Goal: Transaction & Acquisition: Purchase product/service

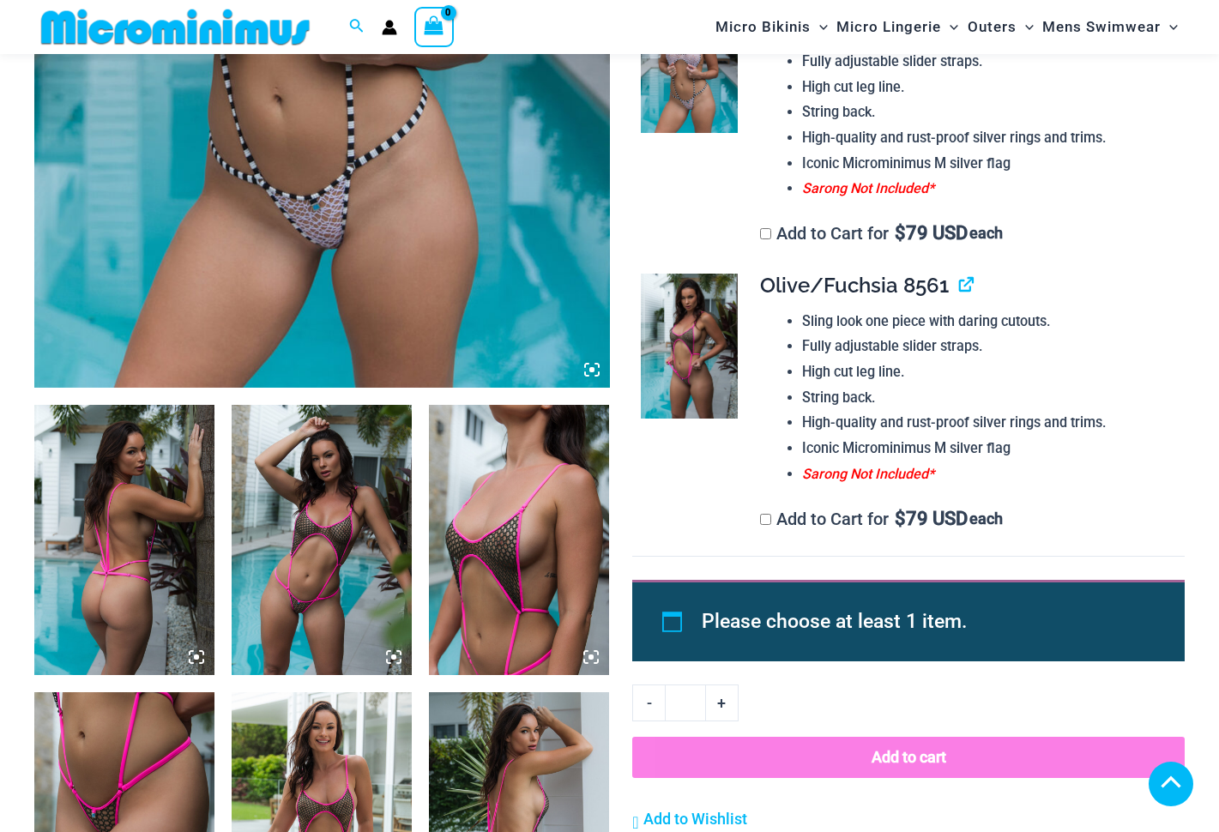
scroll to position [757, 0]
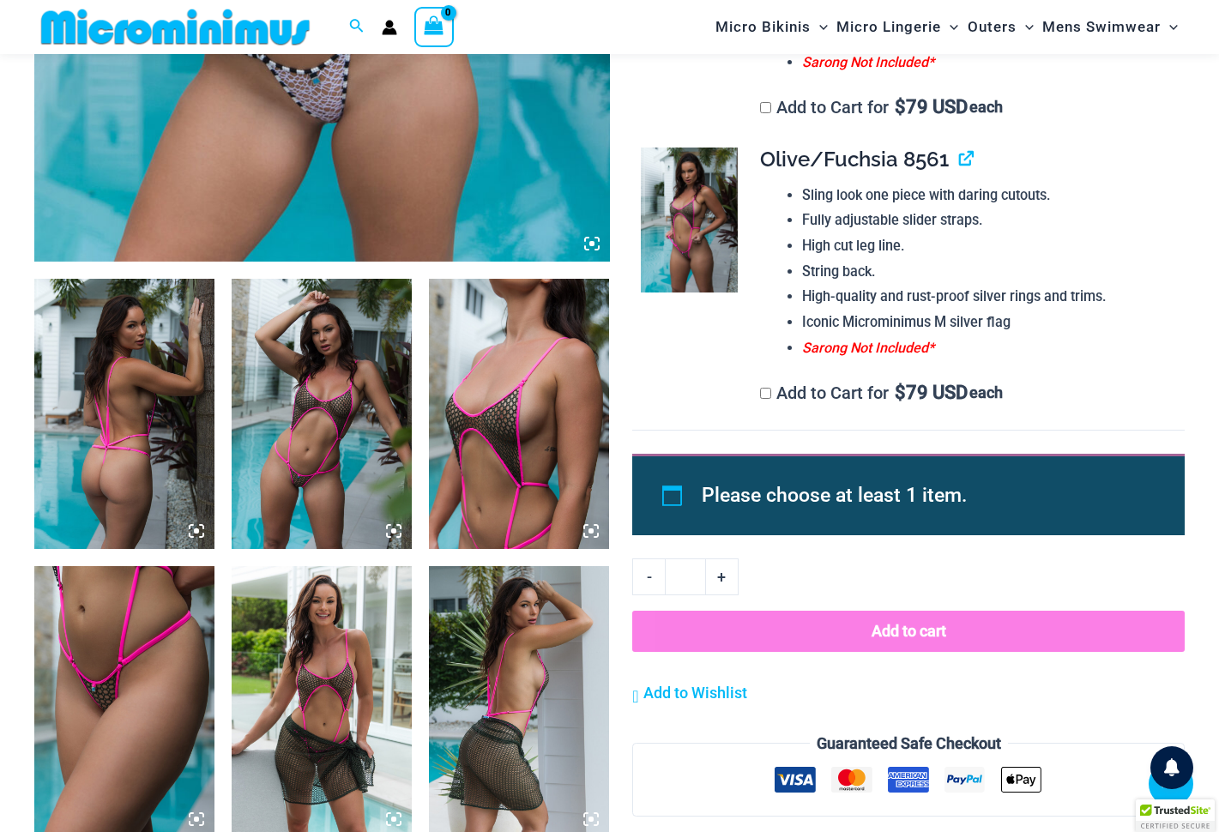
click at [170, 424] on img at bounding box center [124, 414] width 180 height 270
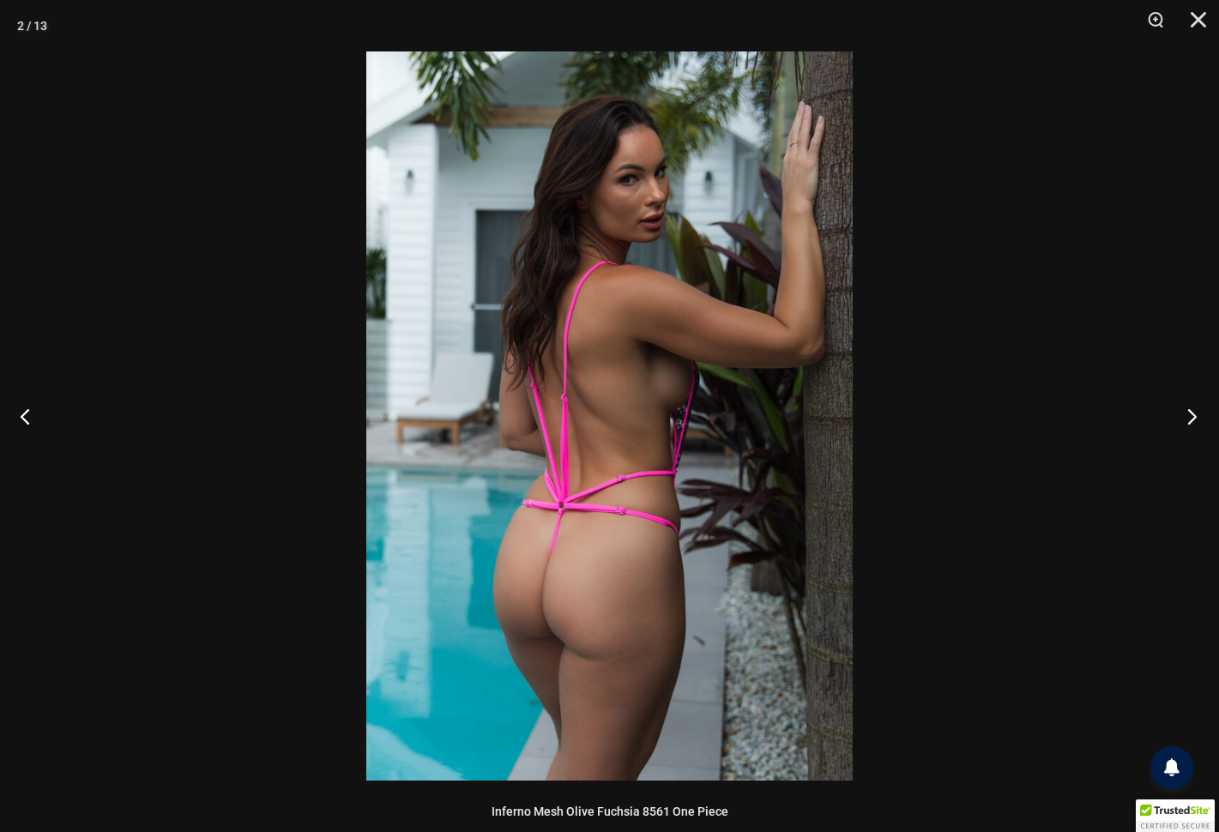
click at [1188, 413] on button "Next" at bounding box center [1186, 416] width 64 height 86
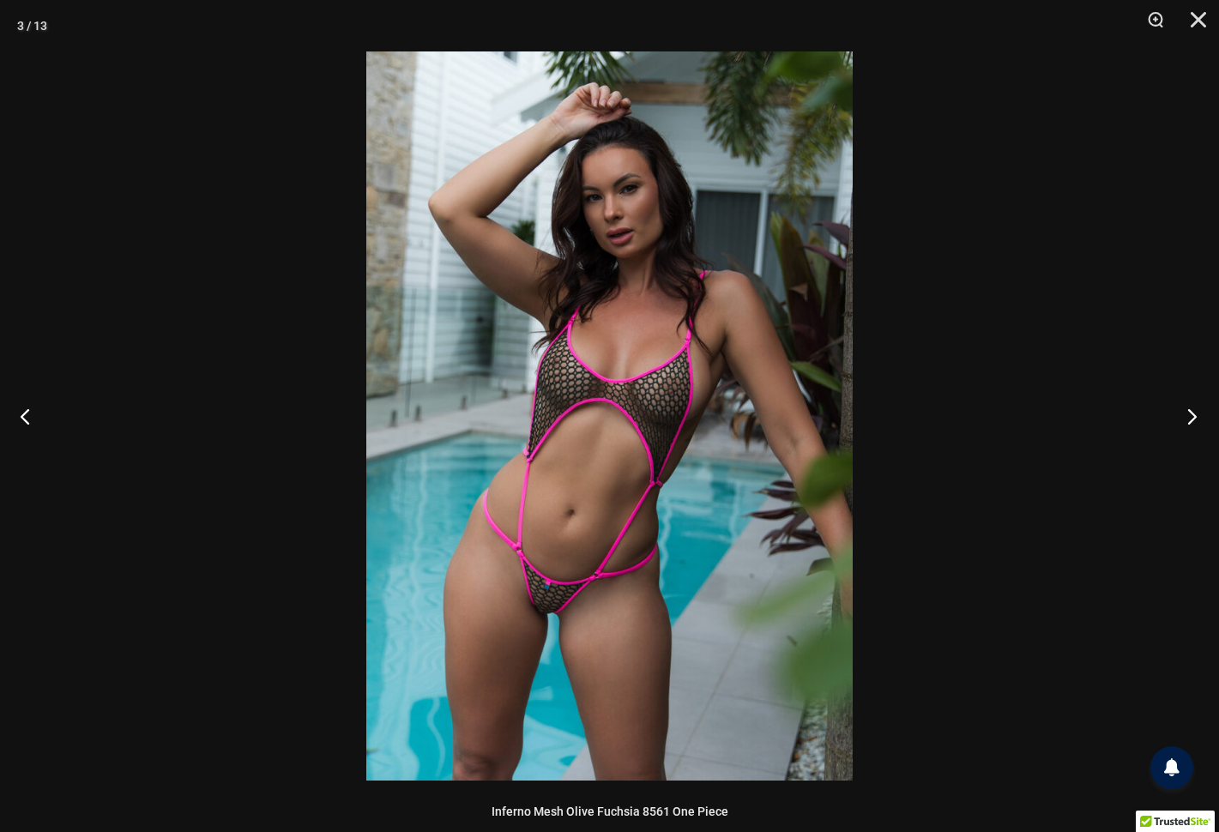
click at [1188, 412] on button "Next" at bounding box center [1186, 416] width 64 height 86
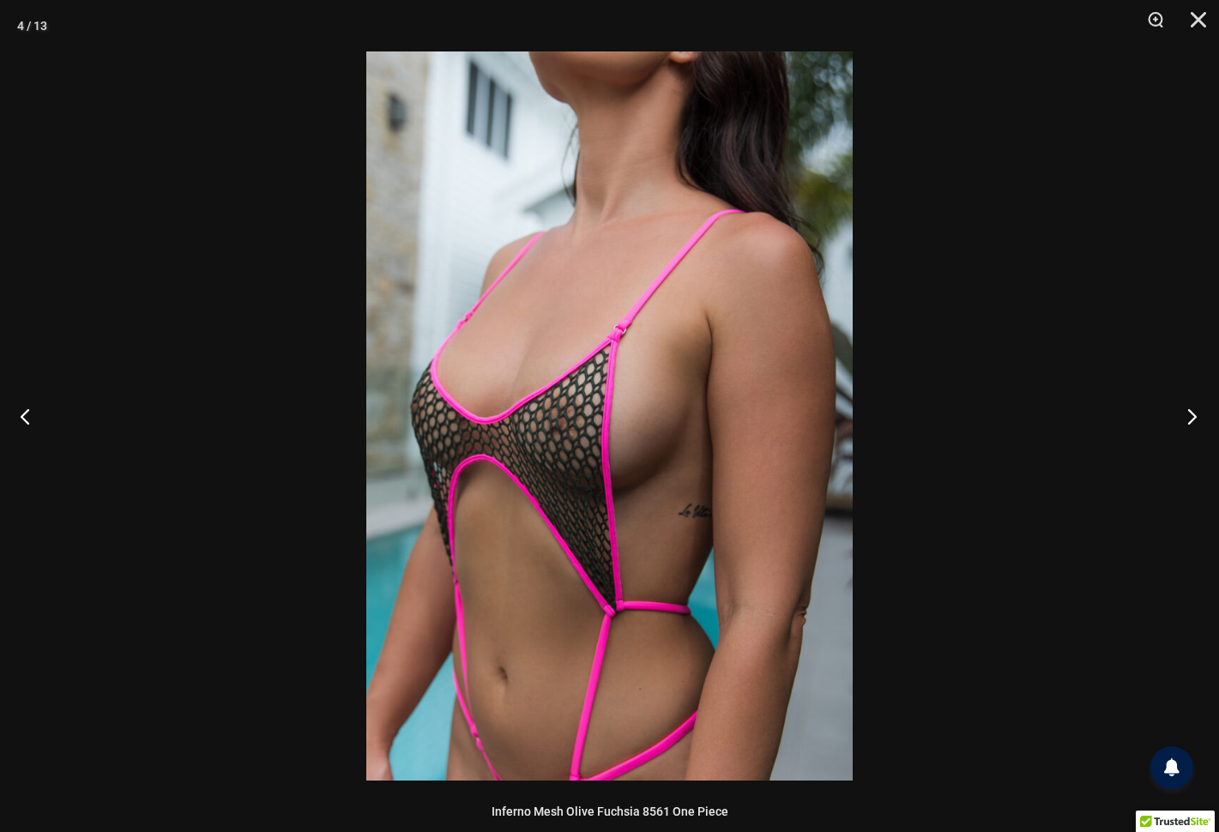
click at [1188, 412] on button "Next" at bounding box center [1186, 416] width 64 height 86
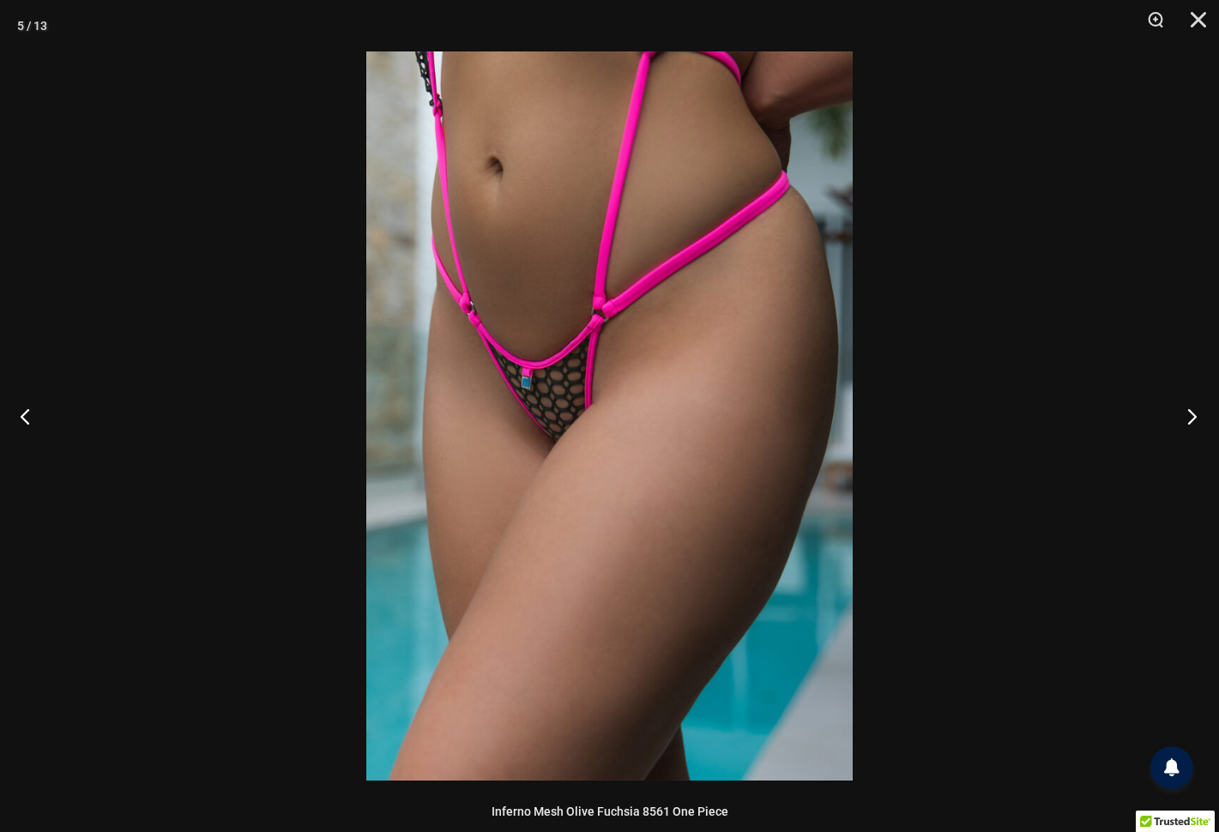
click at [1188, 412] on button "Next" at bounding box center [1186, 416] width 64 height 86
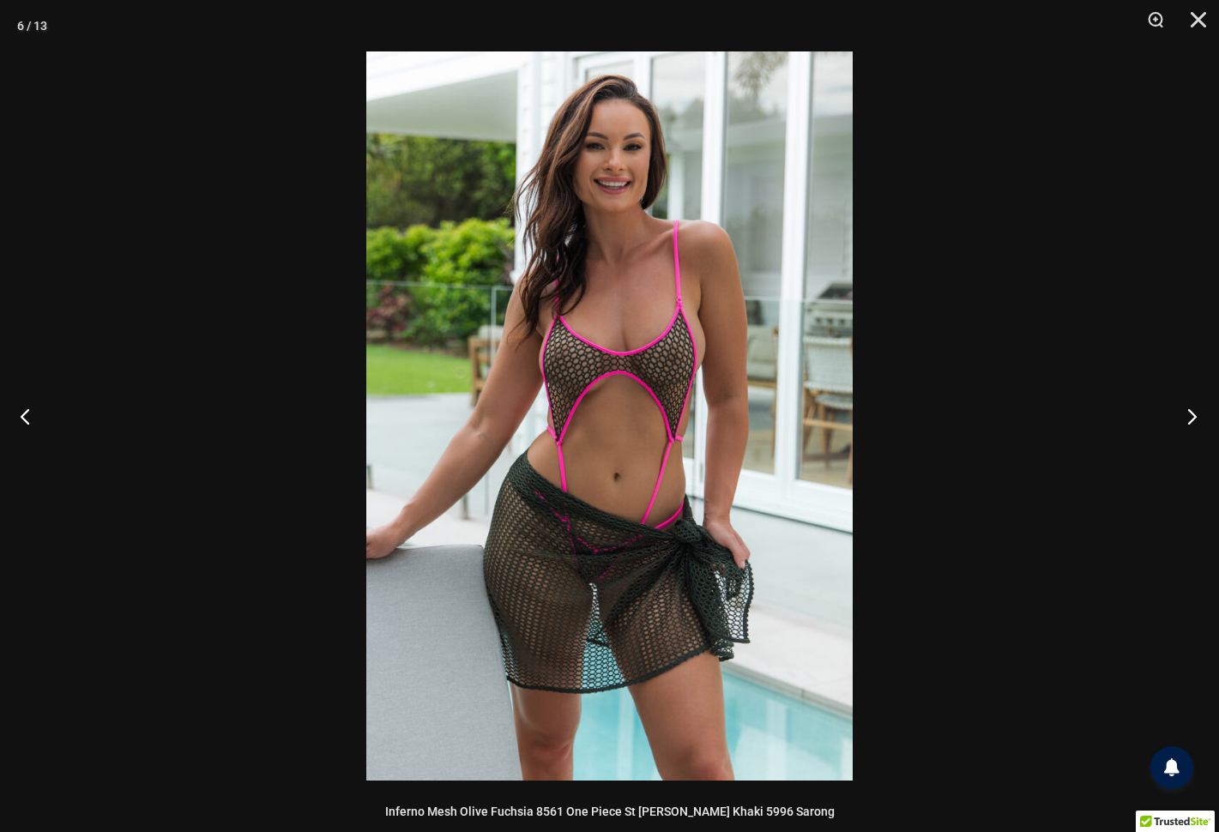
click at [1188, 412] on button "Next" at bounding box center [1186, 416] width 64 height 86
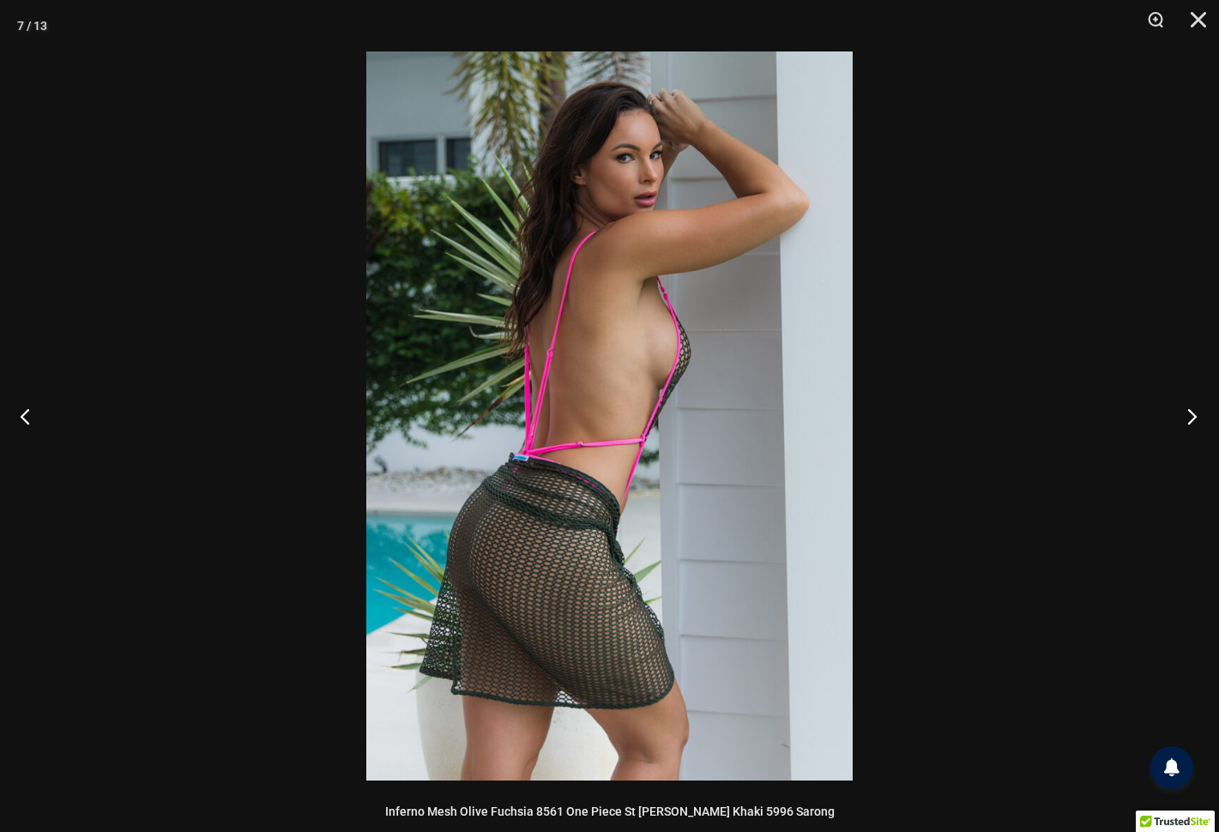
click at [1188, 412] on button "Next" at bounding box center [1186, 416] width 64 height 86
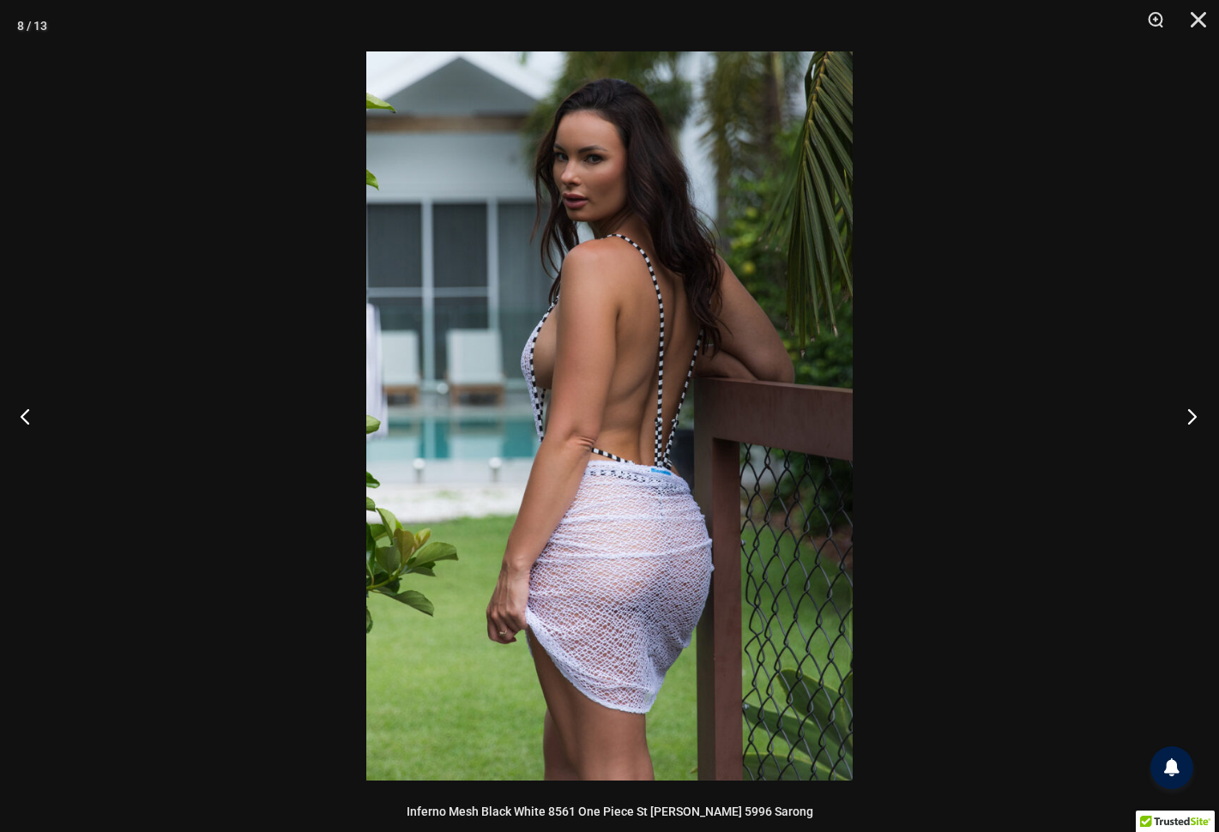
click at [1188, 412] on button "Next" at bounding box center [1186, 416] width 64 height 86
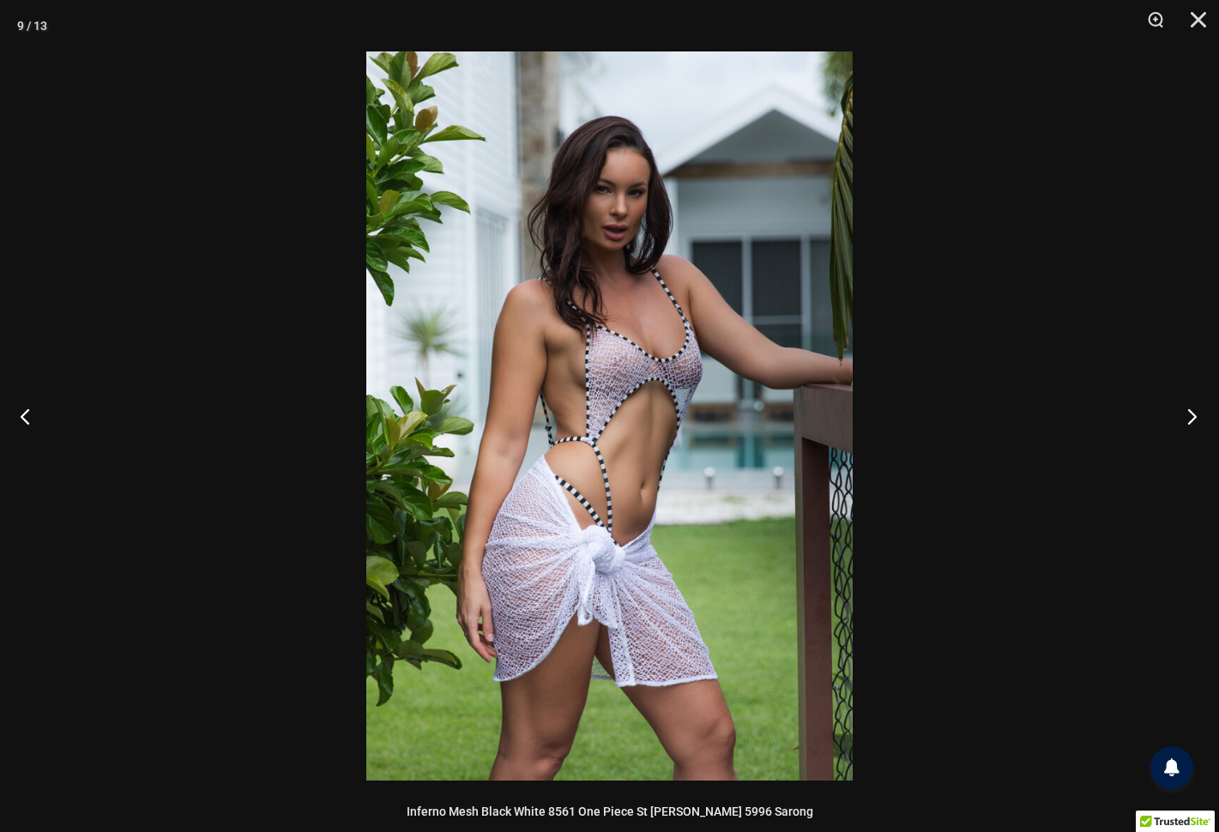
click at [1188, 412] on button "Next" at bounding box center [1186, 416] width 64 height 86
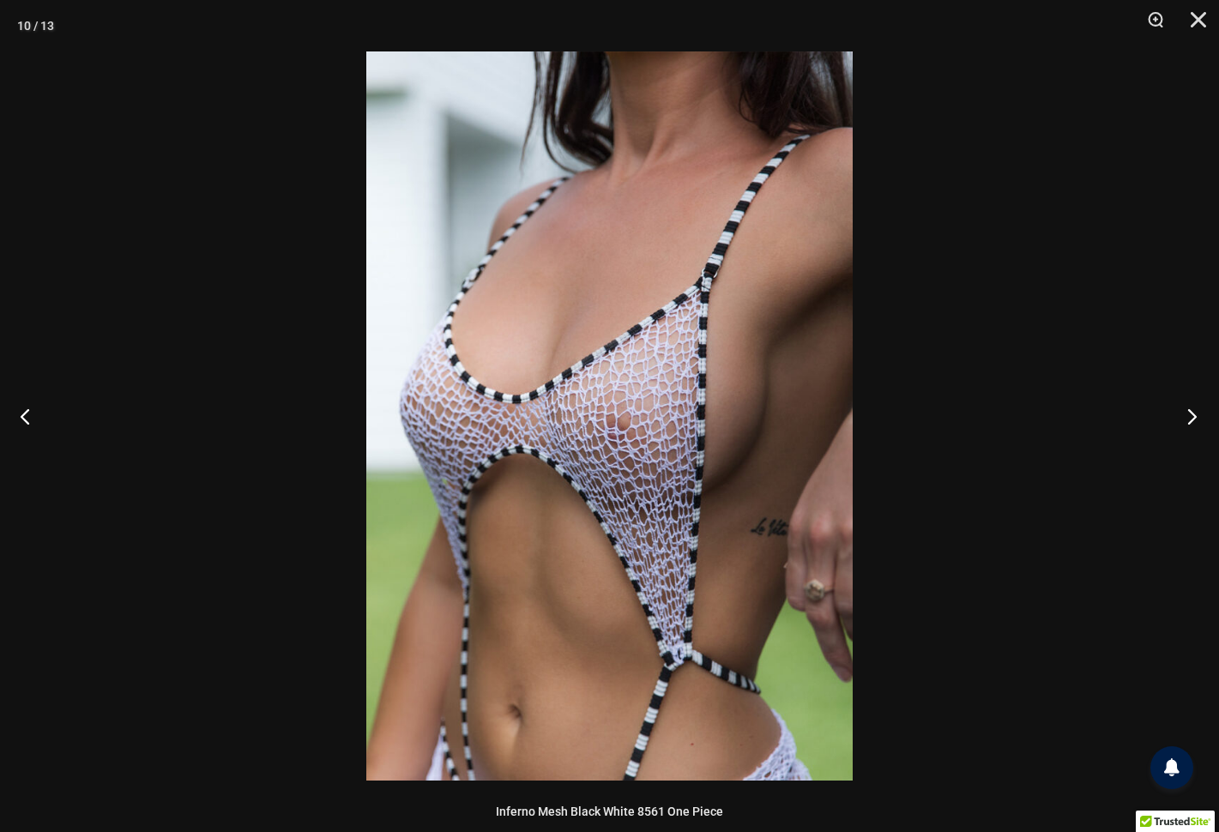
click at [1188, 411] on button "Next" at bounding box center [1186, 416] width 64 height 86
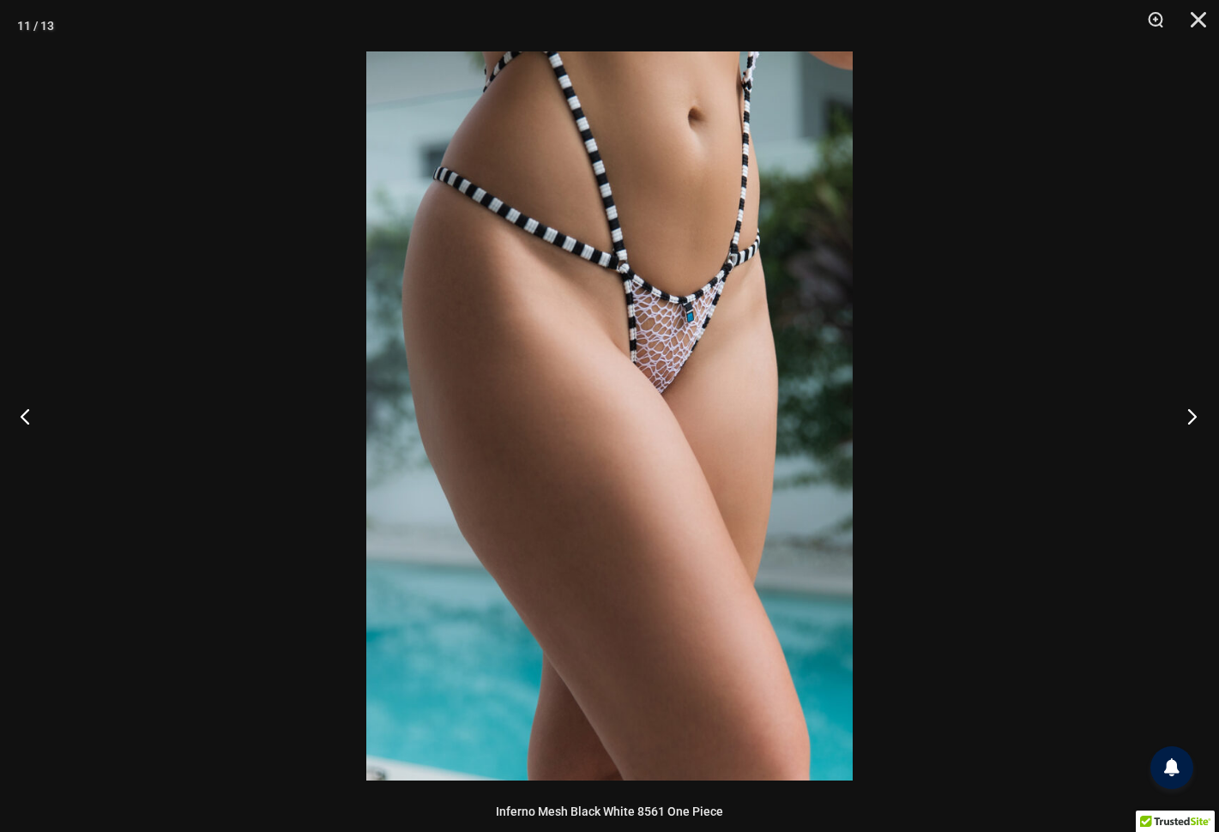
click at [1188, 411] on button "Next" at bounding box center [1186, 416] width 64 height 86
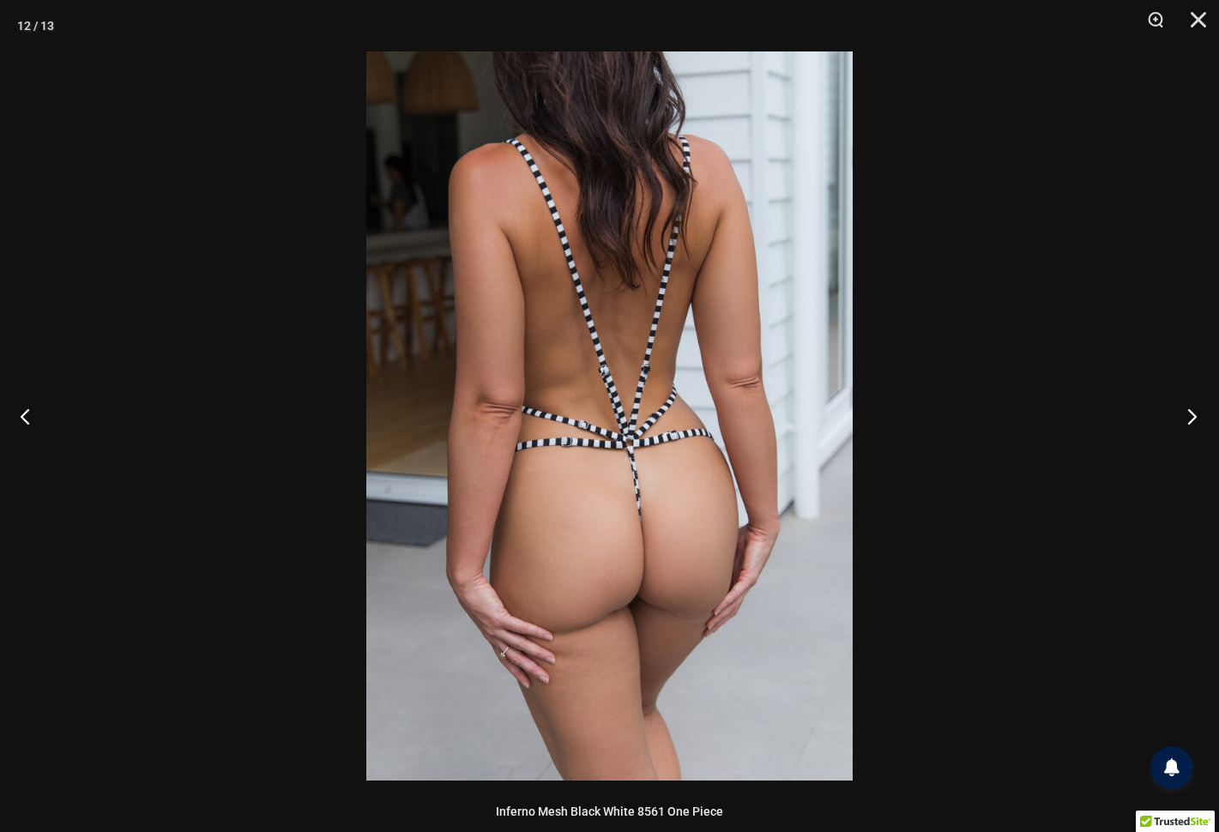
click at [1188, 411] on button "Next" at bounding box center [1186, 416] width 64 height 86
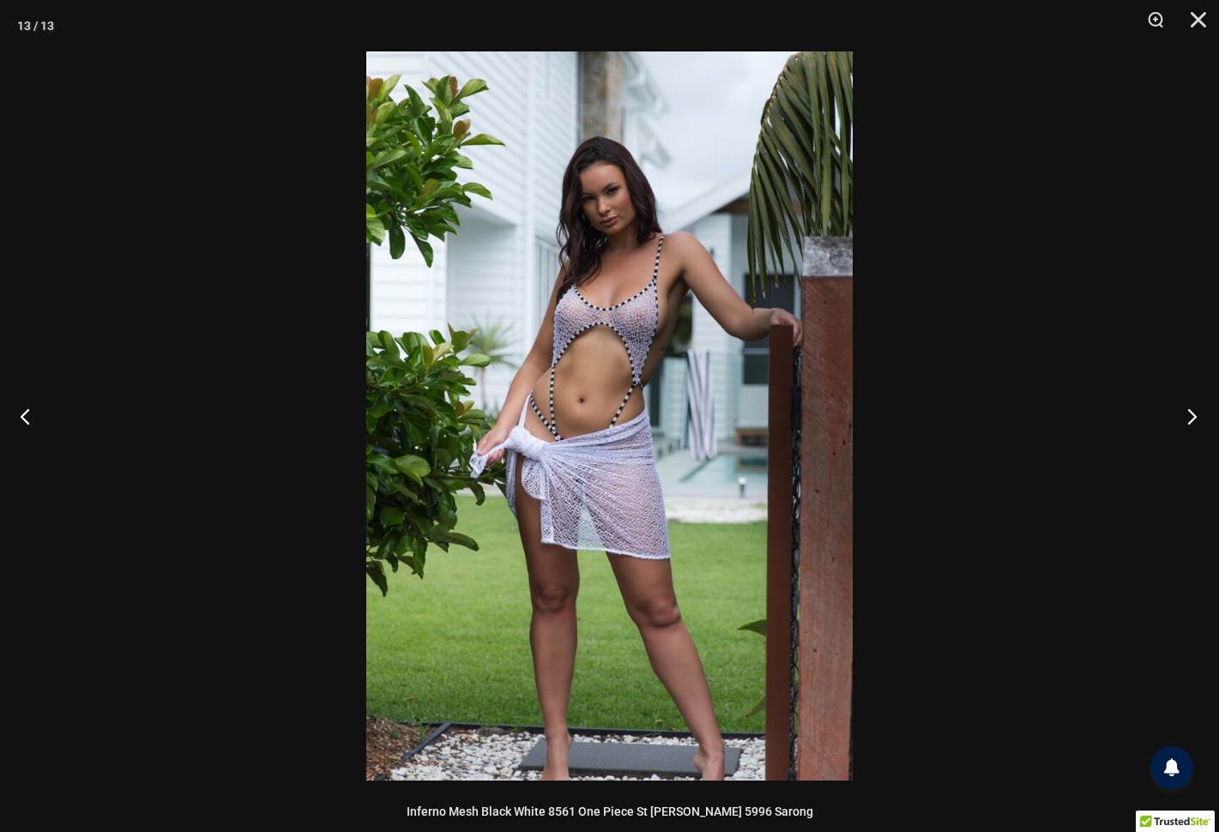
click at [1188, 411] on button "Next" at bounding box center [1186, 416] width 64 height 86
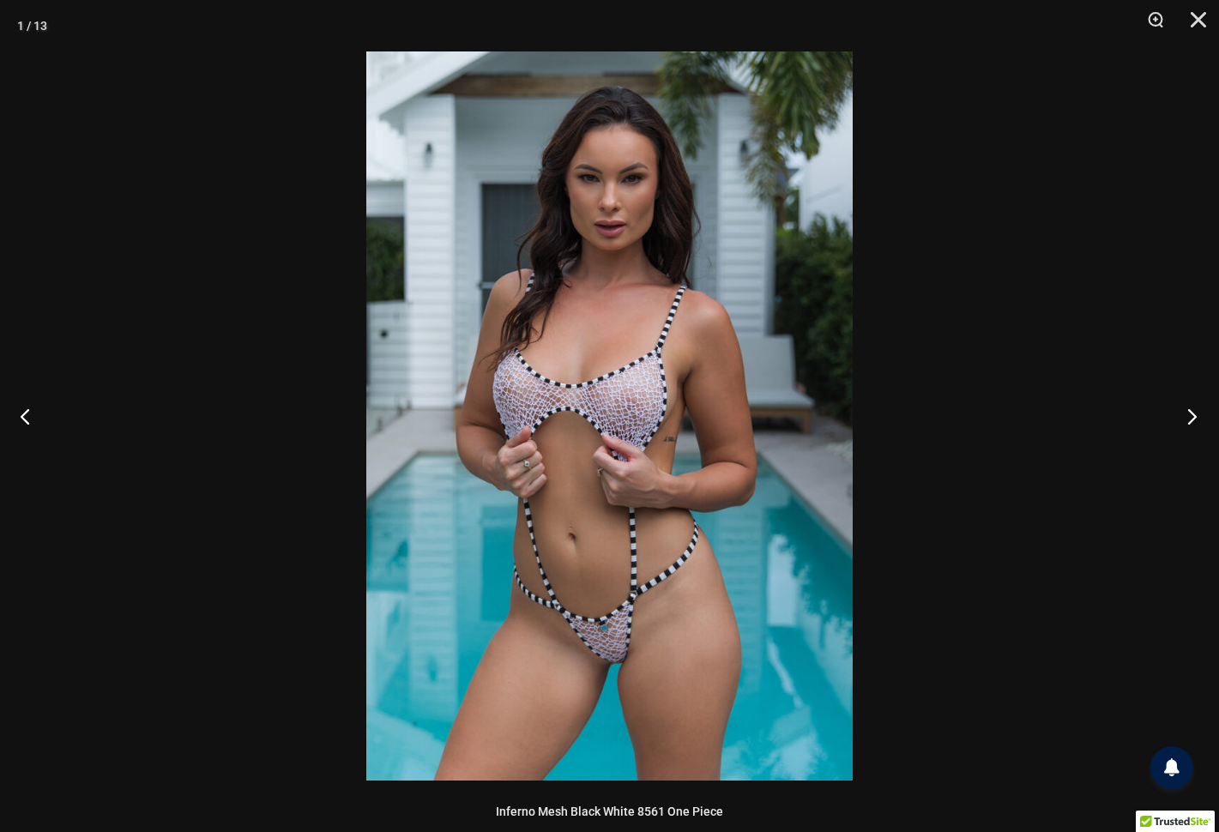
click at [1188, 411] on button "Next" at bounding box center [1186, 416] width 64 height 86
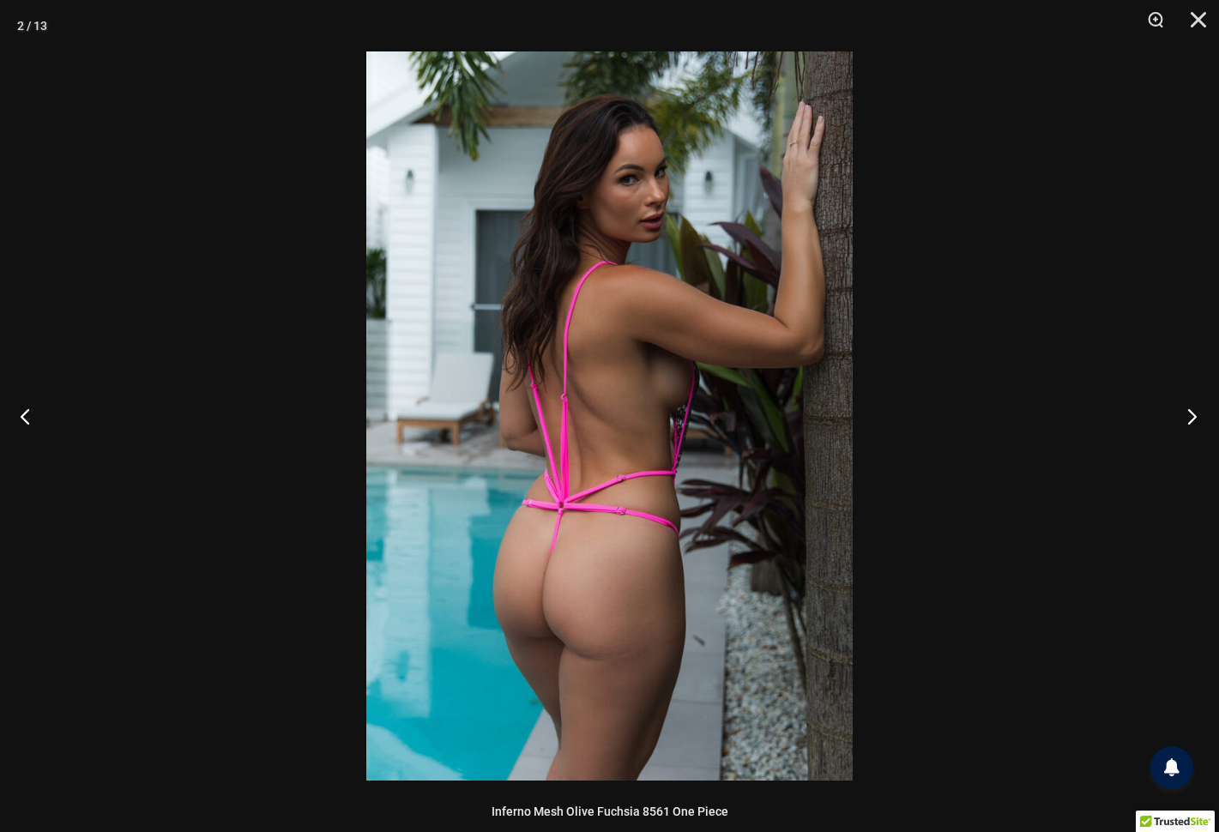
click at [1188, 411] on button "Next" at bounding box center [1186, 416] width 64 height 86
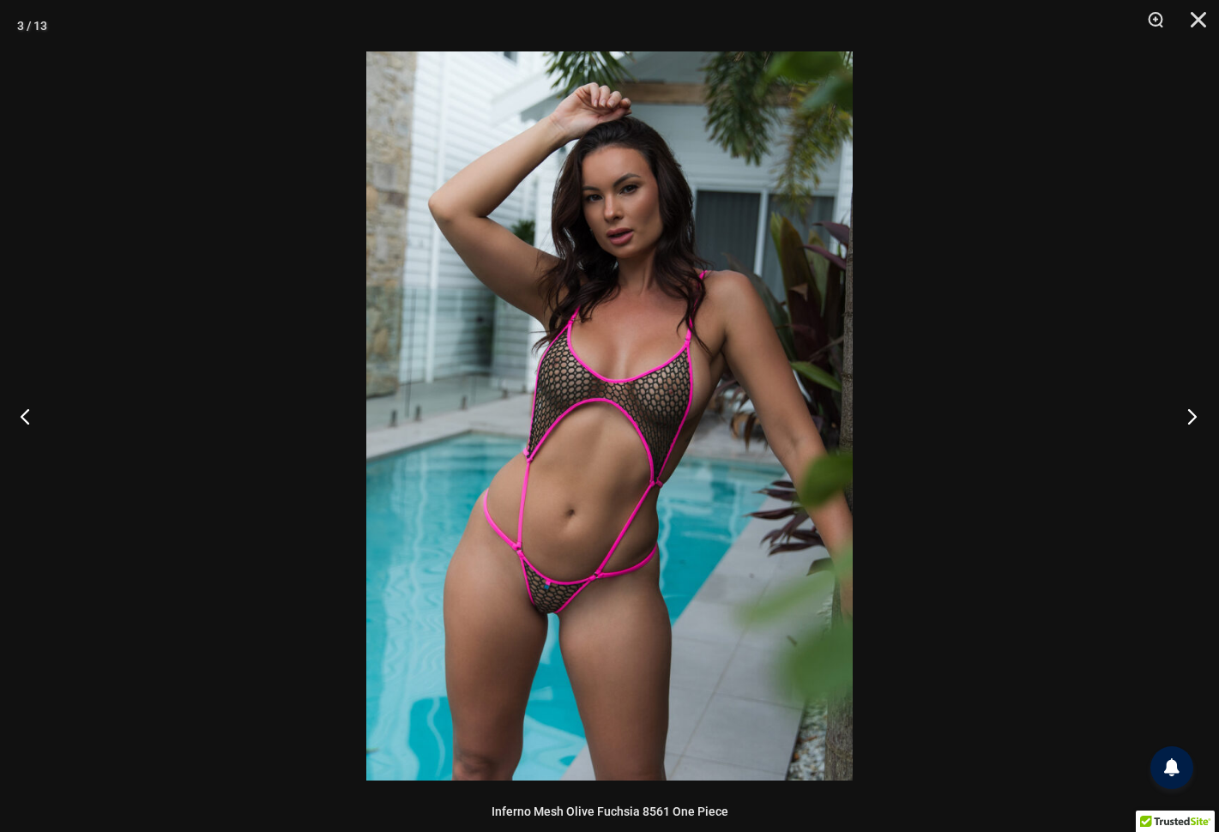
click at [1189, 409] on button "Next" at bounding box center [1186, 416] width 64 height 86
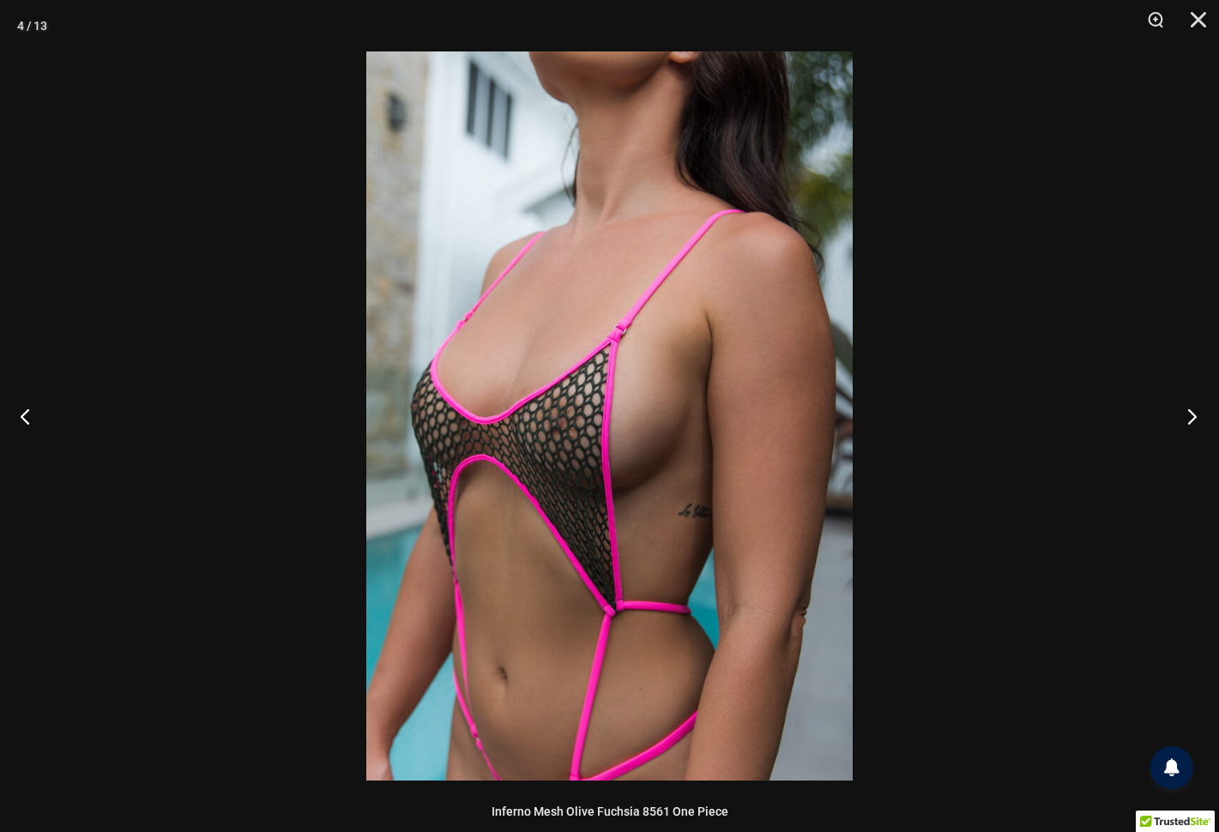
click at [1189, 409] on button "Next" at bounding box center [1186, 416] width 64 height 86
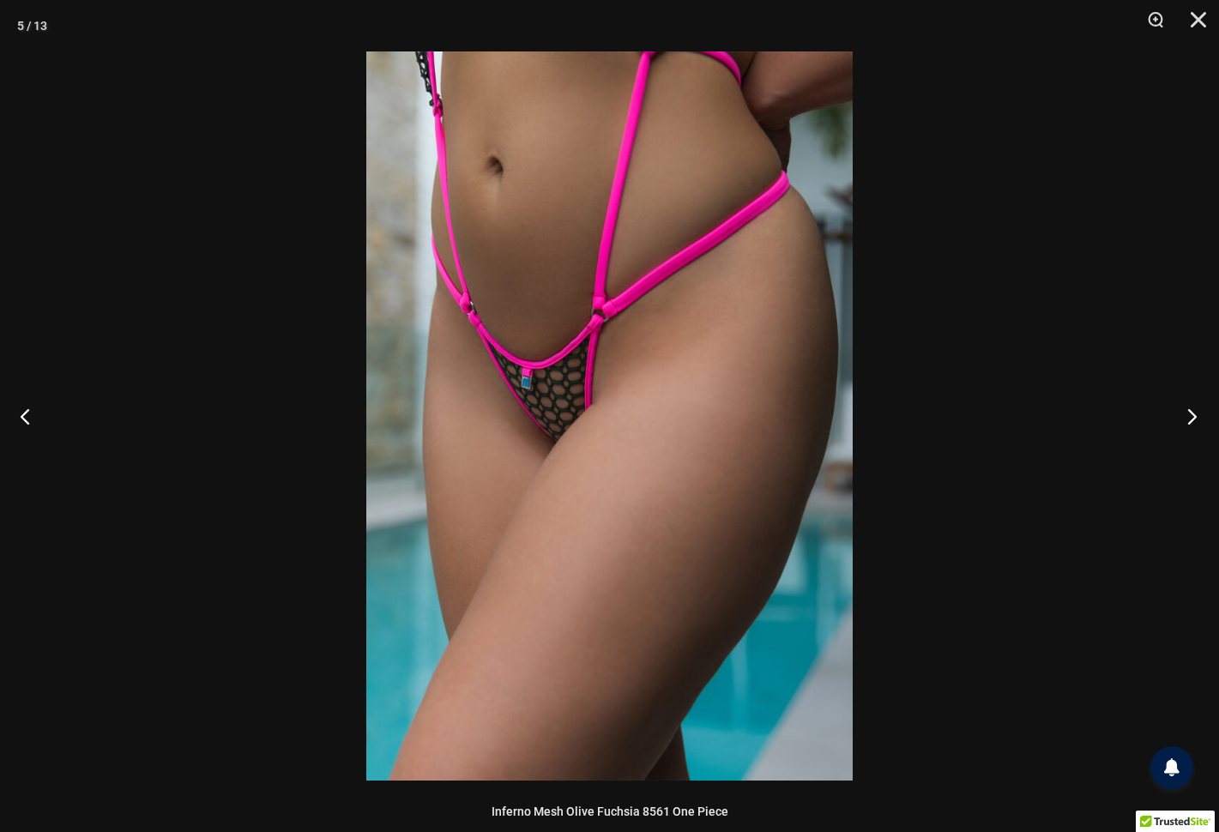
click at [1189, 409] on button "Next" at bounding box center [1186, 416] width 64 height 86
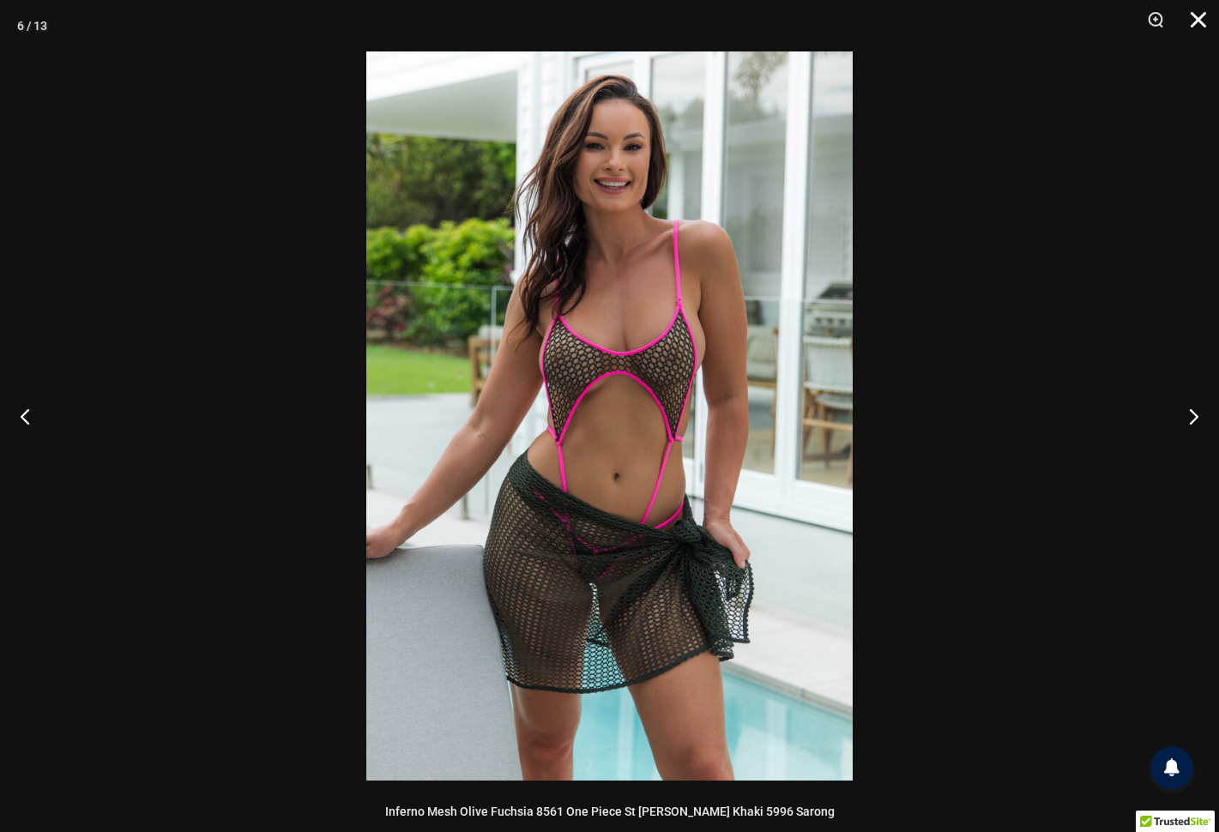
click at [1200, 19] on button "Close" at bounding box center [1192, 25] width 43 height 51
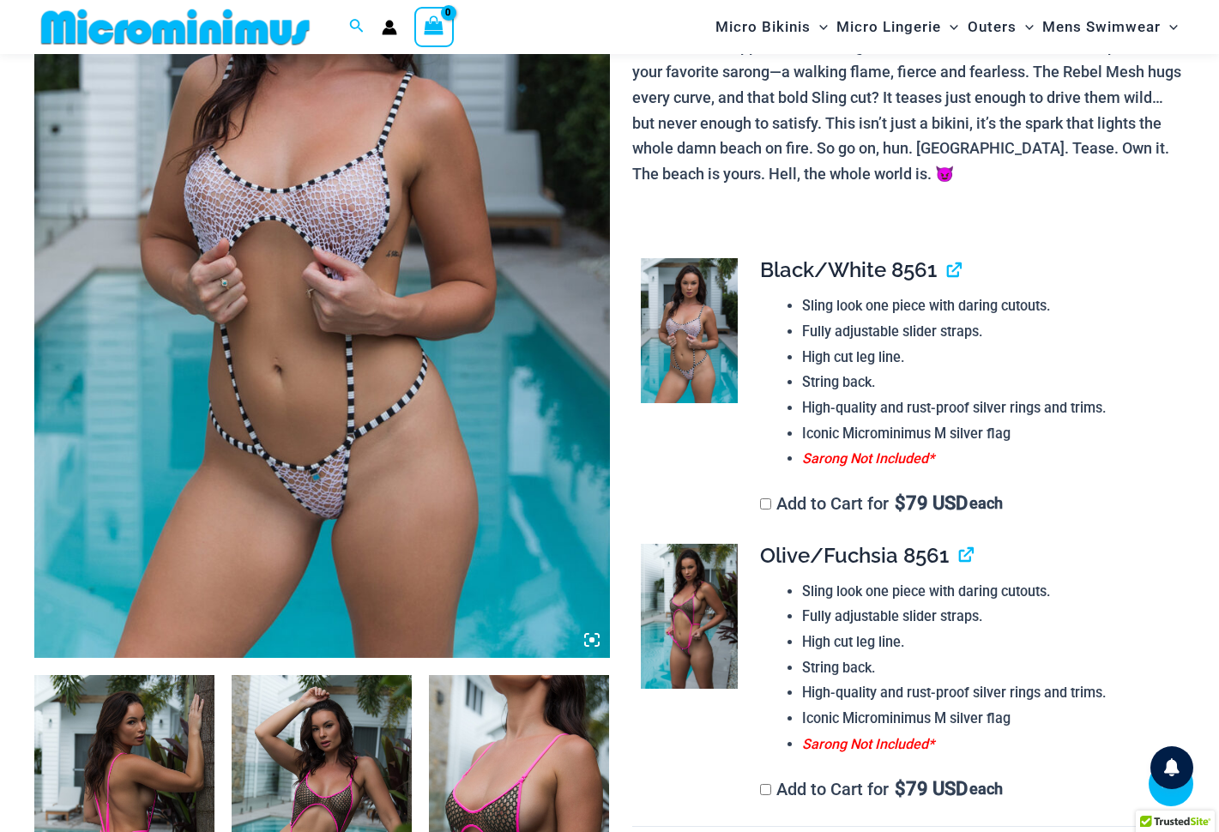
scroll to position [328, 0]
